Goal: Task Accomplishment & Management: Manage account settings

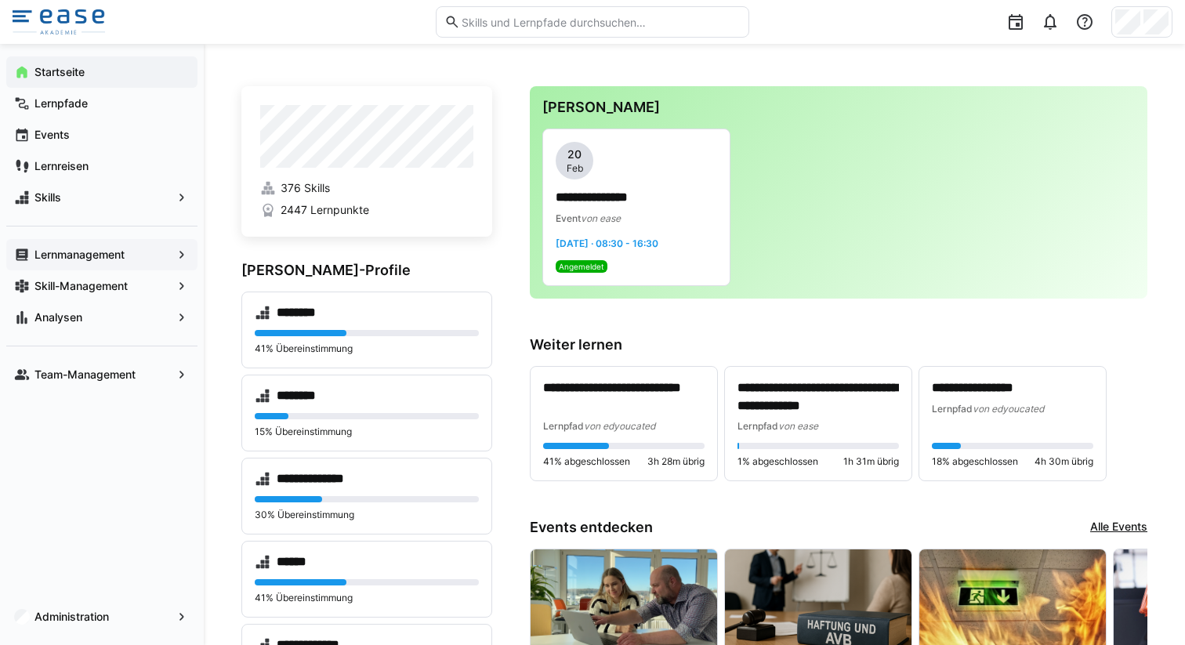
click at [161, 260] on span "Lernmanagement" at bounding box center [101, 255] width 139 height 16
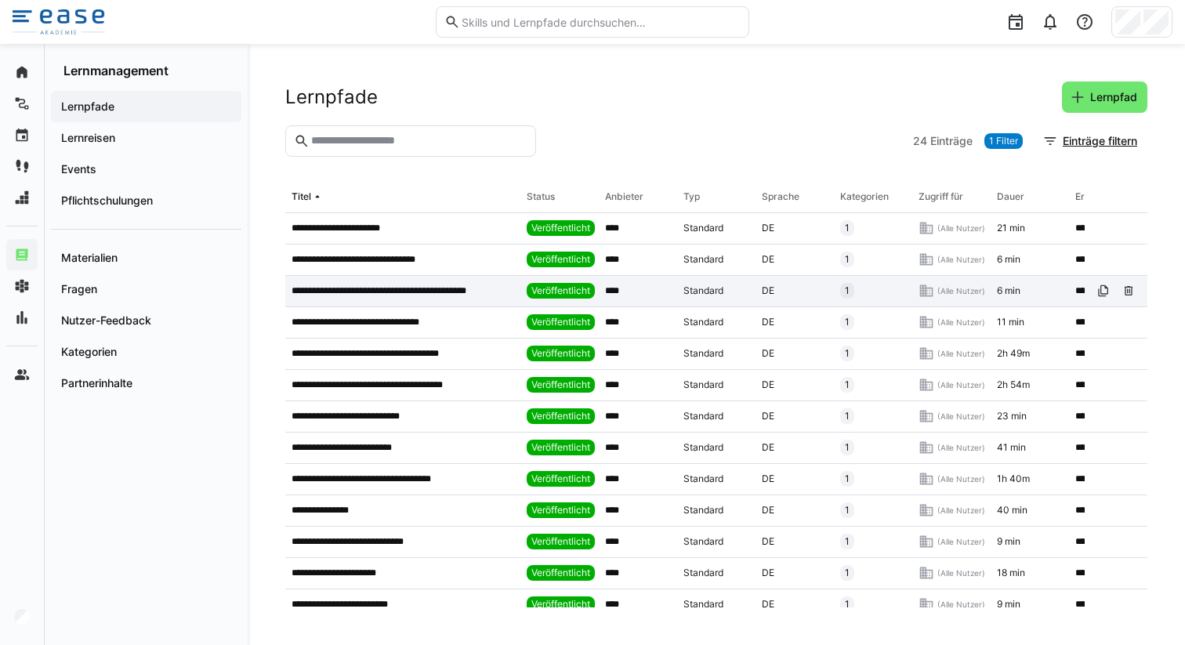
scroll to position [366, 0]
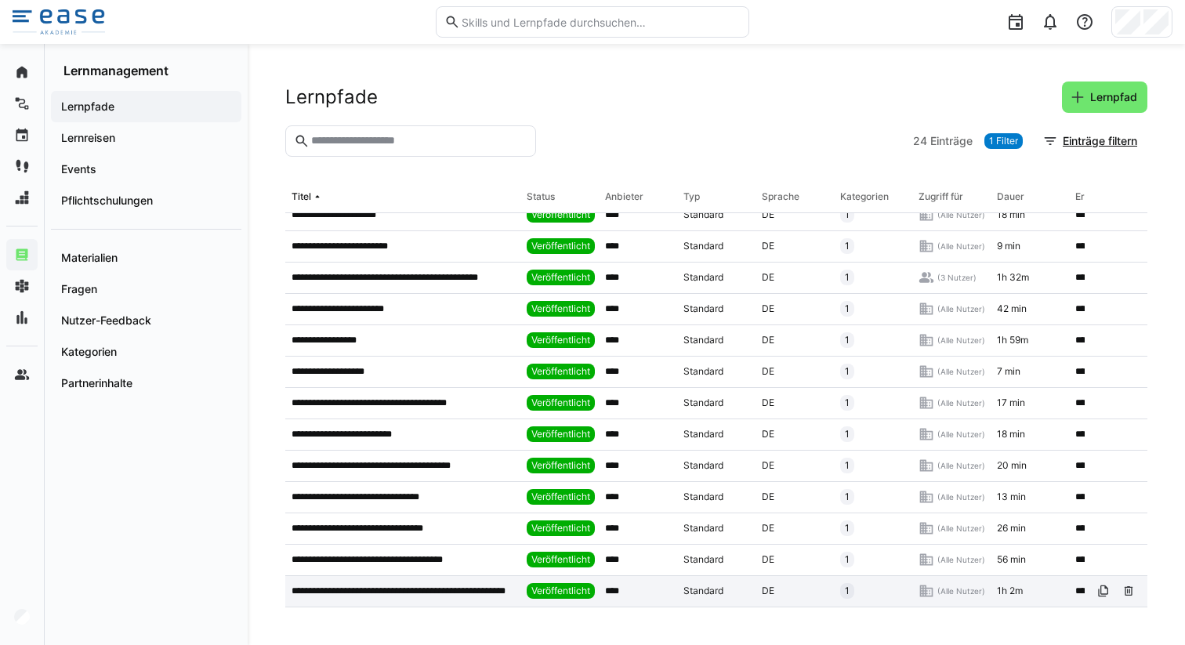
click at [350, 585] on p "**********" at bounding box center [403, 591] width 223 height 13
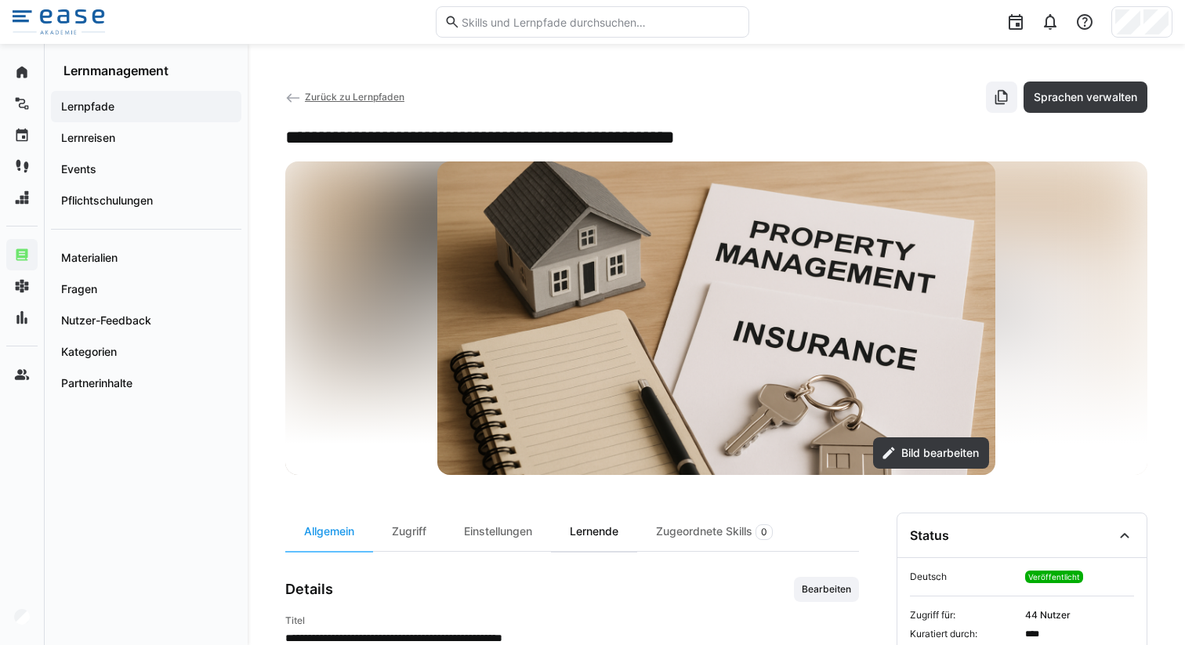
click at [600, 535] on div "Lernende" at bounding box center [594, 532] width 86 height 38
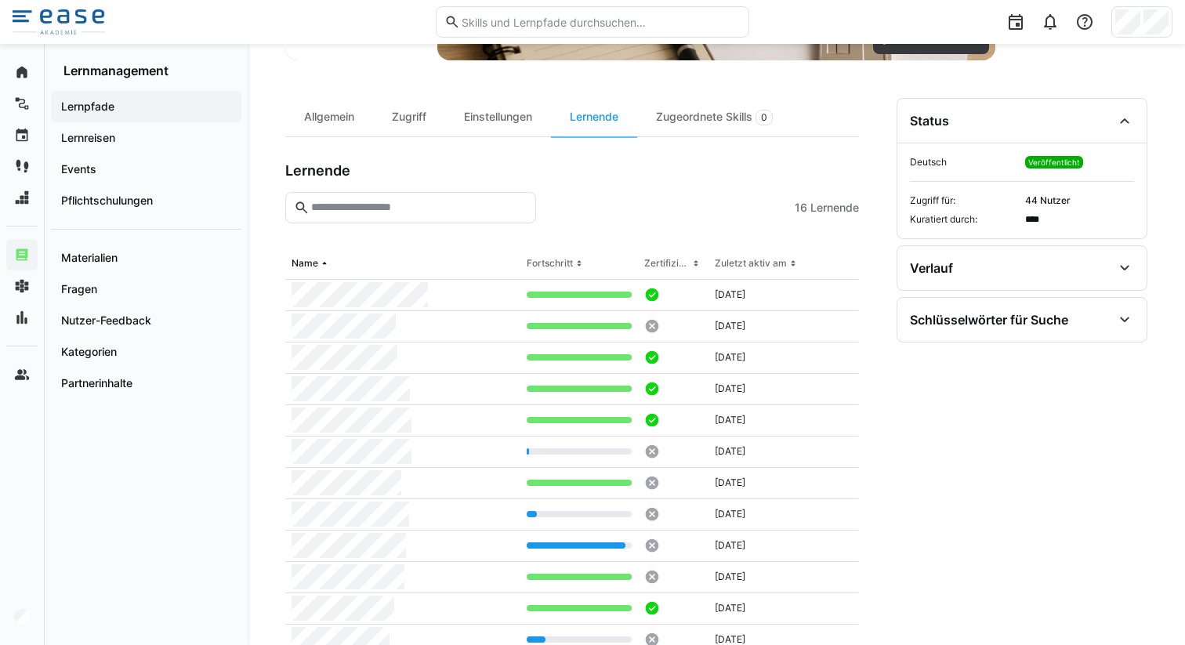
scroll to position [416, 0]
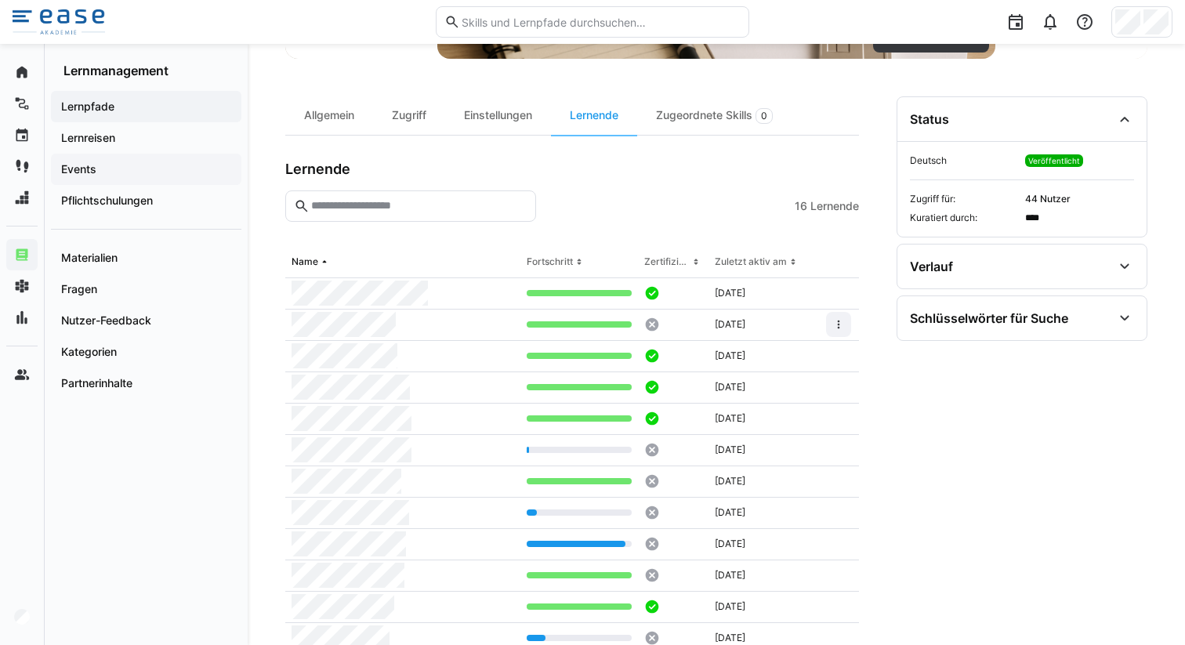
click at [103, 167] on span "Events" at bounding box center [146, 169] width 175 height 16
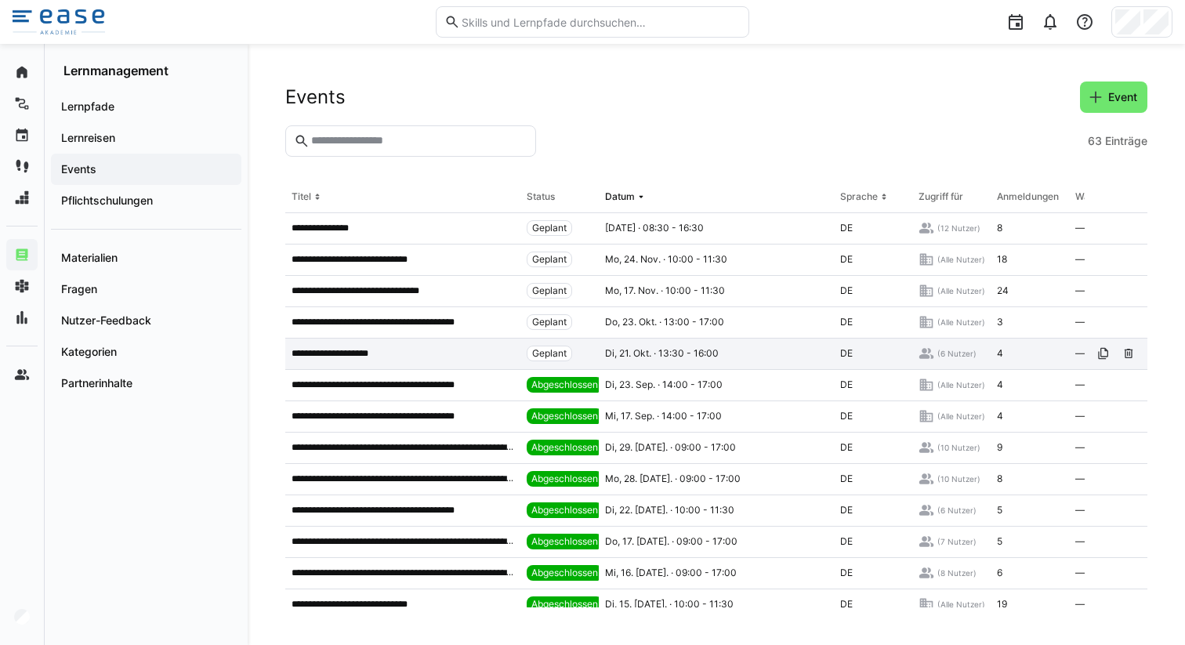
click at [366, 348] on p "**********" at bounding box center [340, 353] width 96 height 13
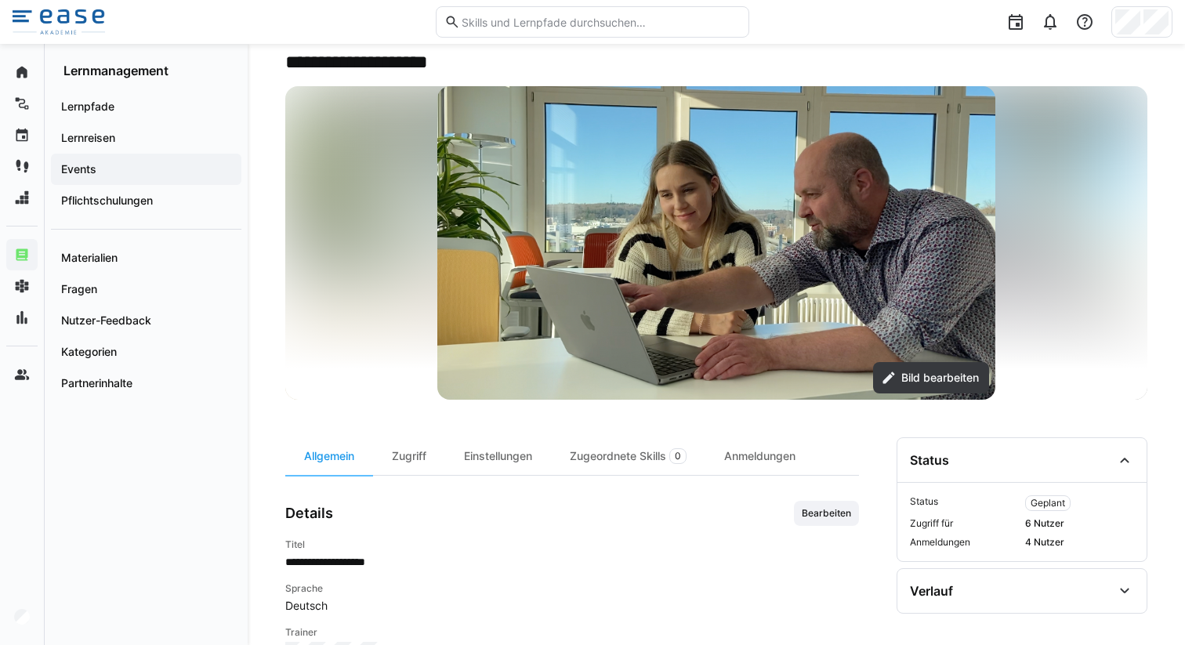
scroll to position [121, 0]
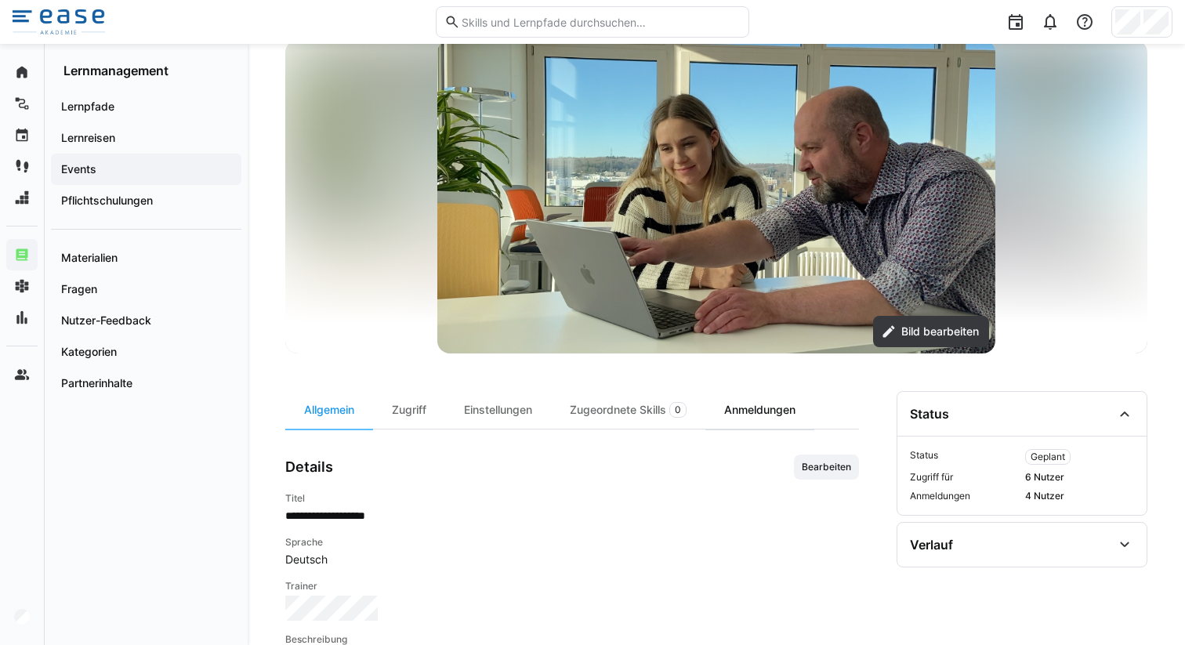
click at [745, 412] on div "Anmeldungen" at bounding box center [759, 410] width 109 height 38
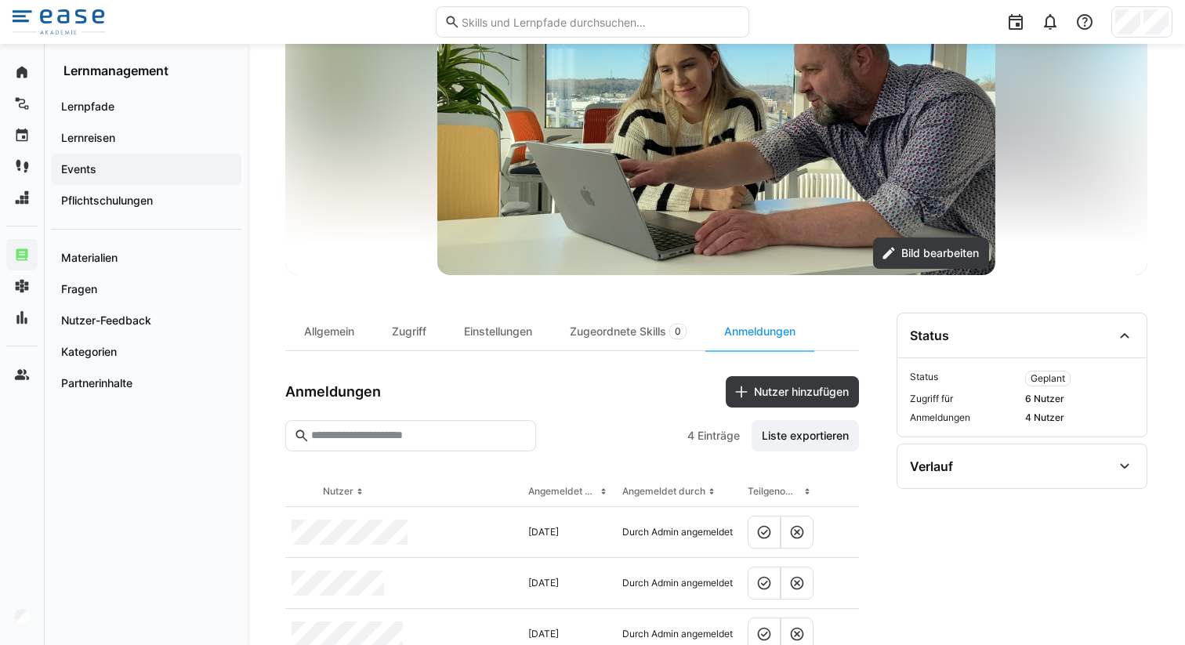
scroll to position [114, 0]
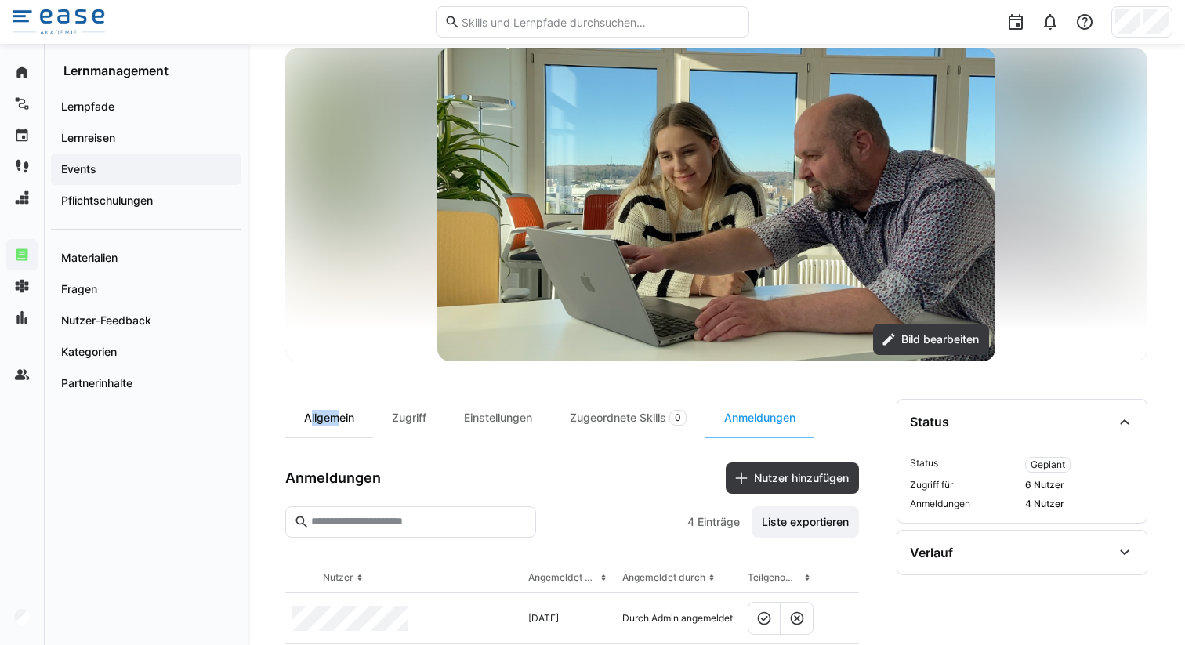
click at [332, 409] on div "Allgemein" at bounding box center [329, 418] width 88 height 38
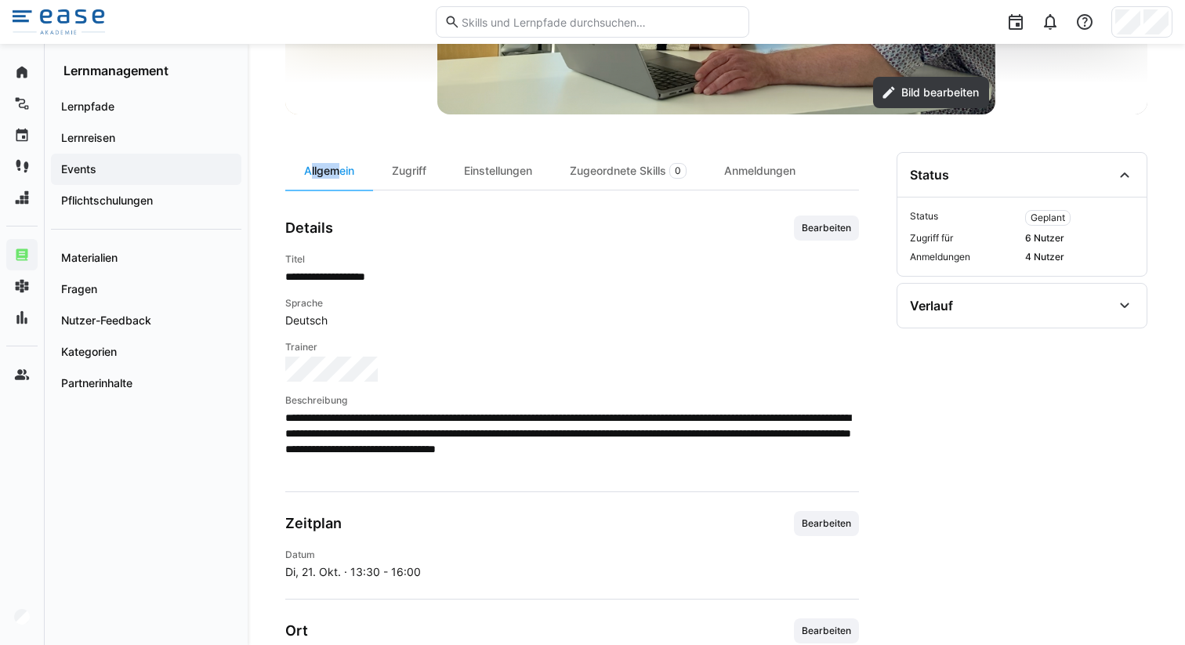
scroll to position [361, 0]
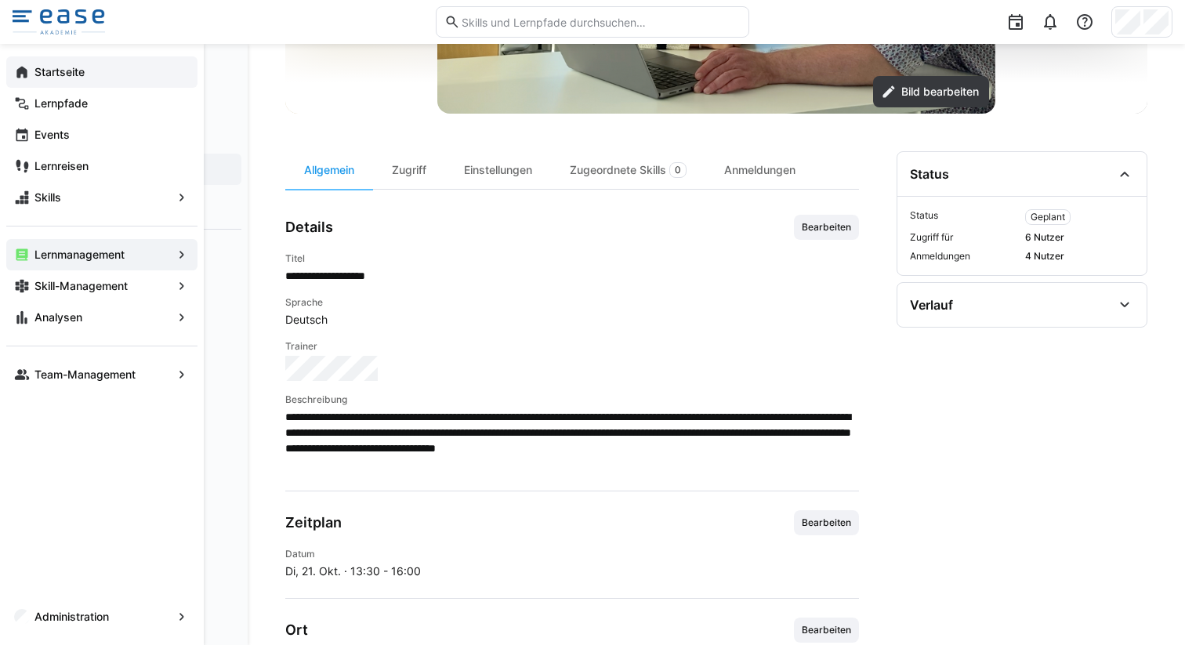
click at [18, 70] on eds-icon at bounding box center [22, 72] width 16 height 16
